Goal: Check status: Verify the current state of an ongoing process or item

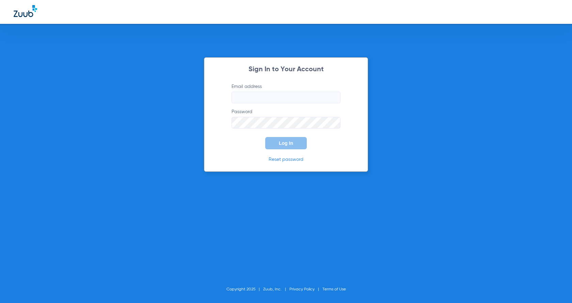
type input "[EMAIL_ADDRESS][DOMAIN_NAME]"
click at [294, 130] on form "Email address [EMAIL_ADDRESS][DOMAIN_NAME] Password Log In" at bounding box center [285, 116] width 129 height 66
click at [290, 144] on span "Log In" at bounding box center [286, 142] width 14 height 5
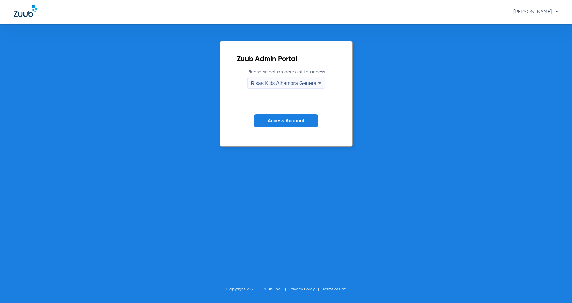
click at [288, 85] on span "Risas Kids Alhambra General" at bounding box center [284, 83] width 67 height 6
click at [288, 85] on div at bounding box center [286, 151] width 572 height 303
click at [288, 123] on span "Access Account" at bounding box center [286, 120] width 37 height 5
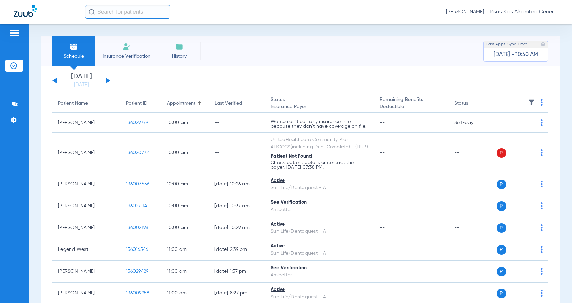
click at [54, 80] on button at bounding box center [54, 80] width 4 height 5
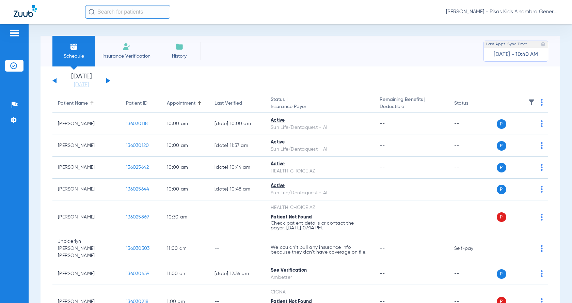
click at [82, 104] on div "Patient Name" at bounding box center [73, 103] width 30 height 7
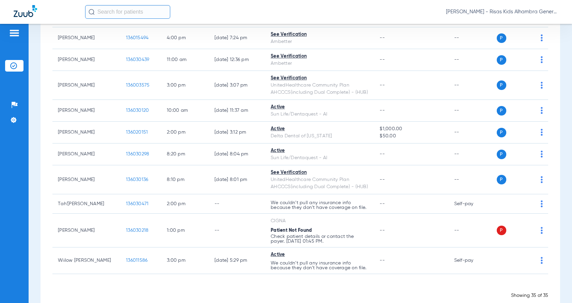
scroll to position [688, 0]
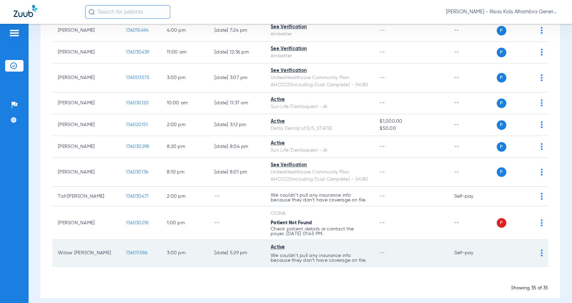
click at [541, 249] on img at bounding box center [542, 252] width 2 height 7
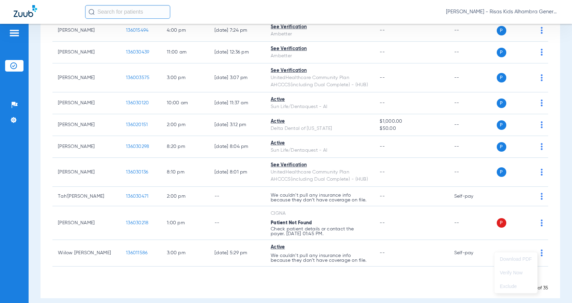
click at [213, 265] on div at bounding box center [286, 151] width 572 height 303
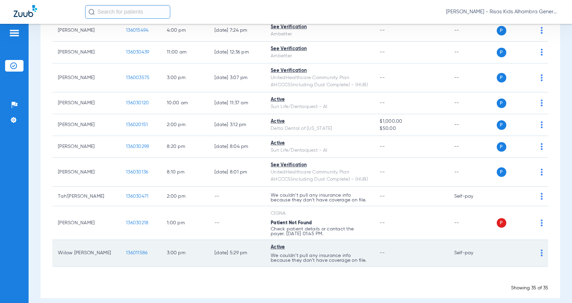
click at [133, 250] on span "136011586" at bounding box center [136, 252] width 21 height 5
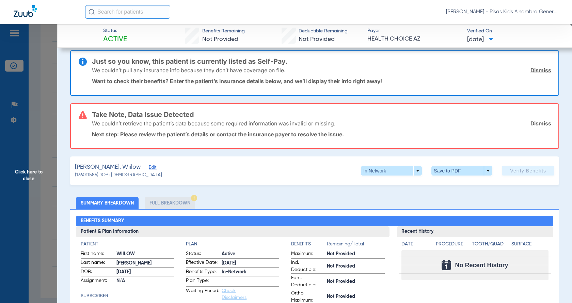
scroll to position [0, 0]
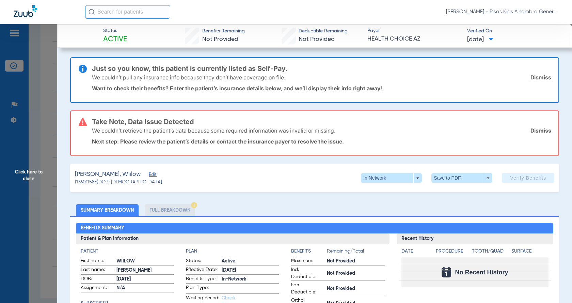
click at [476, 38] on span "[DATE]" at bounding box center [480, 39] width 26 height 9
click at [477, 37] on div at bounding box center [286, 151] width 572 height 303
click at [119, 38] on span "Active" at bounding box center [115, 40] width 24 height 10
click at [121, 33] on span "Status" at bounding box center [115, 30] width 24 height 7
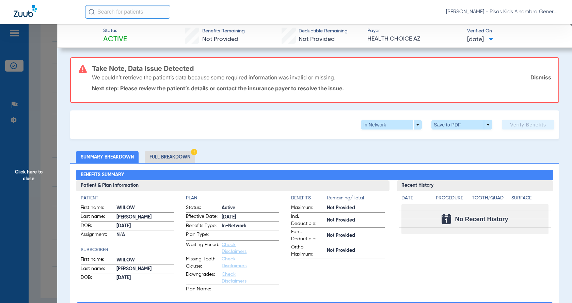
click at [33, 178] on span "Click here to close" at bounding box center [28, 175] width 57 height 303
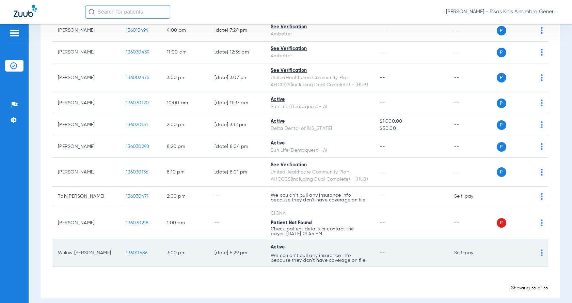
click at [539, 246] on td "P S" at bounding box center [521, 253] width 53 height 27
click at [541, 249] on img at bounding box center [542, 252] width 2 height 7
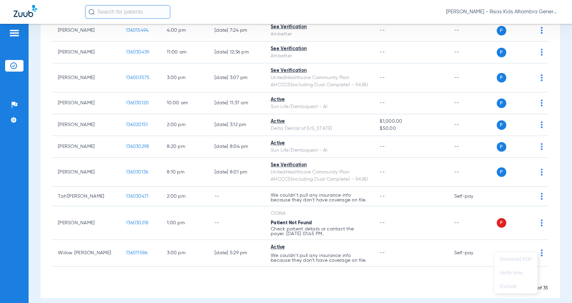
click at [13, 66] on div at bounding box center [286, 151] width 572 height 303
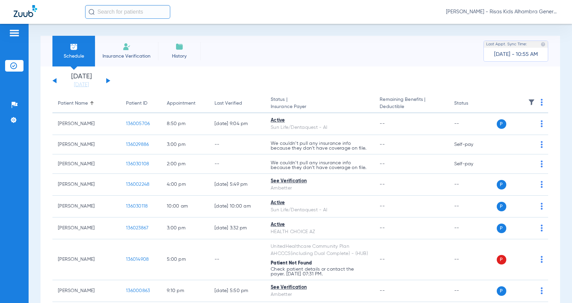
click at [105, 81] on div "[DATE] [DATE] [DATE] [DATE] [DATE] [DATE] [DATE] [DATE] [DATE] [DATE] [DATE] [D…" at bounding box center [81, 80] width 58 height 15
click at [108, 79] on div "[DATE] [DATE] [DATE] [DATE] [DATE] [DATE] [DATE] [DATE] [DATE] [DATE] [DATE] [D…" at bounding box center [81, 80] width 58 height 15
click at [107, 80] on button at bounding box center [108, 80] width 4 height 5
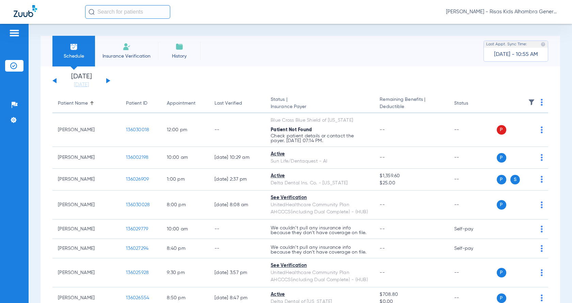
click at [76, 103] on div "Patient Name" at bounding box center [73, 103] width 30 height 7
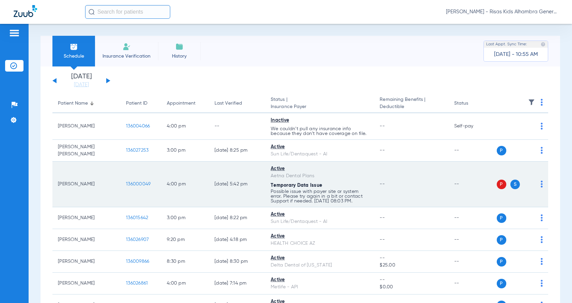
click at [541, 183] on img at bounding box center [542, 184] width 2 height 7
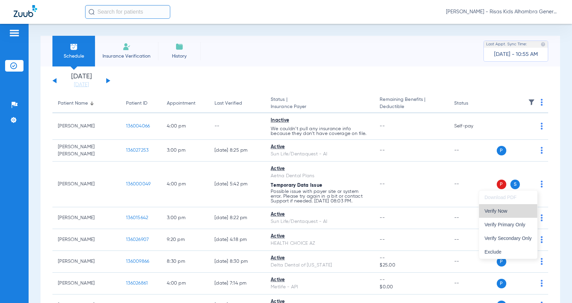
click at [496, 214] on button "Verify Now" at bounding box center [508, 211] width 58 height 14
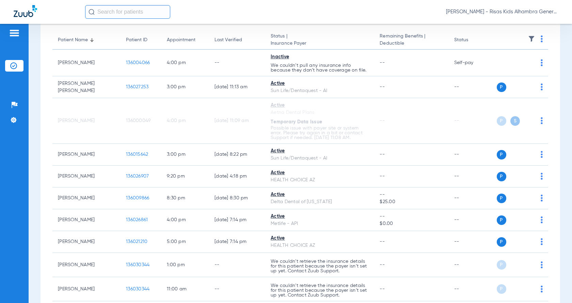
scroll to position [78, 0]
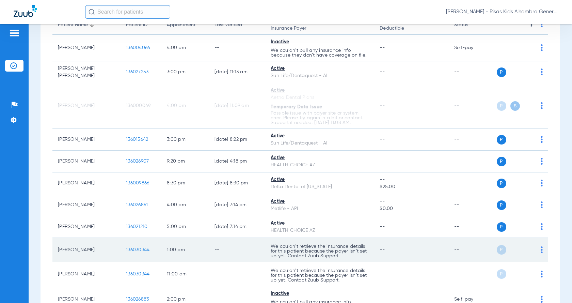
click at [541, 249] on img at bounding box center [542, 249] width 2 height 7
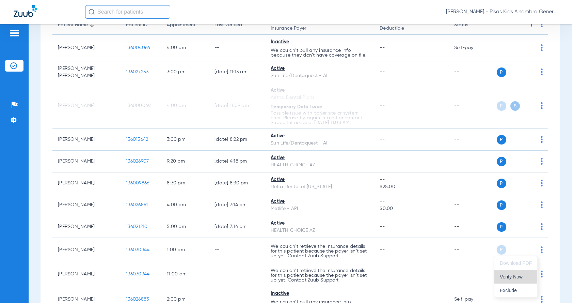
click at [513, 279] on span "Verify Now" at bounding box center [516, 276] width 32 height 5
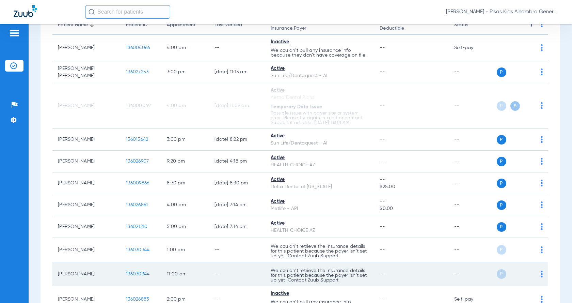
click at [541, 274] on img at bounding box center [542, 273] width 2 height 7
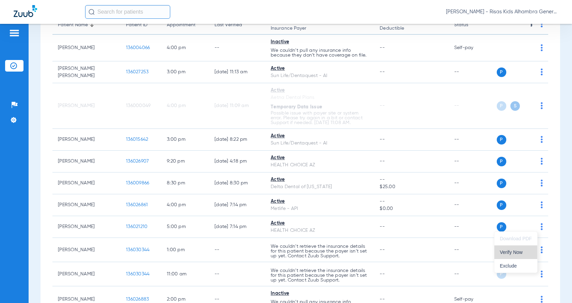
click at [519, 253] on span "Verify Now" at bounding box center [516, 252] width 32 height 5
